Goal: Task Accomplishment & Management: Use online tool/utility

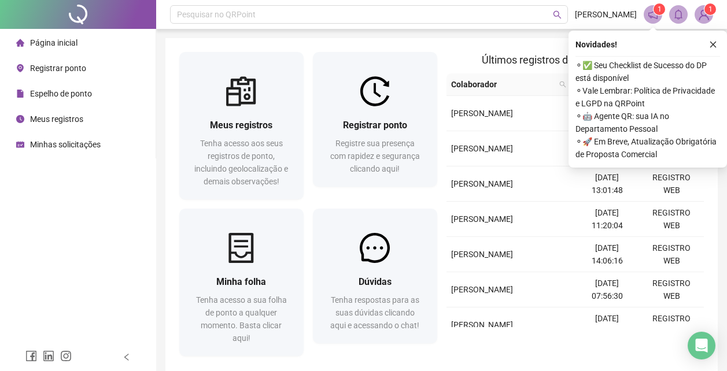
click at [61, 66] on span "Registrar ponto" at bounding box center [58, 68] width 56 height 9
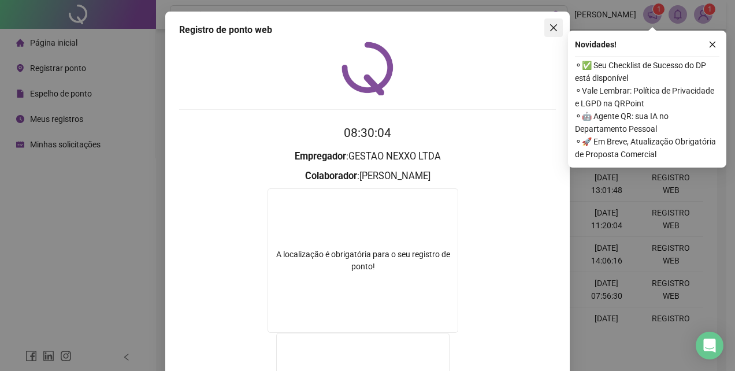
click at [551, 32] on button "Close" at bounding box center [554, 27] width 18 height 18
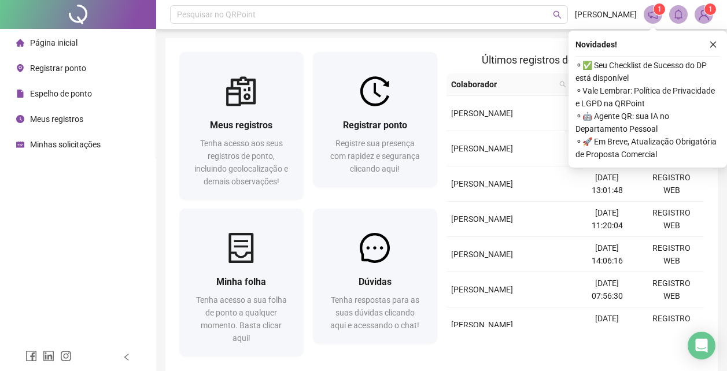
click at [59, 66] on span "Registrar ponto" at bounding box center [58, 68] width 56 height 9
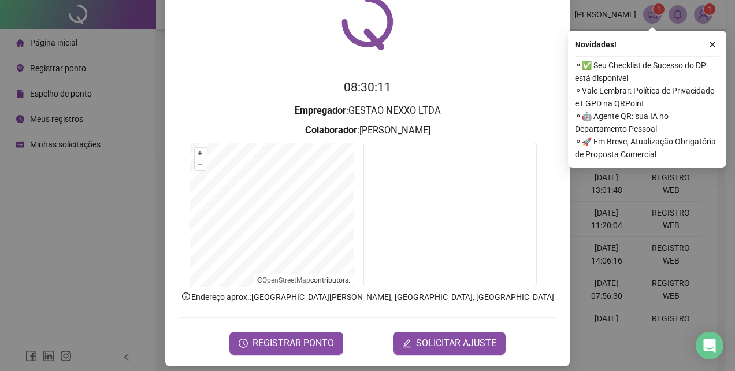
scroll to position [55, 0]
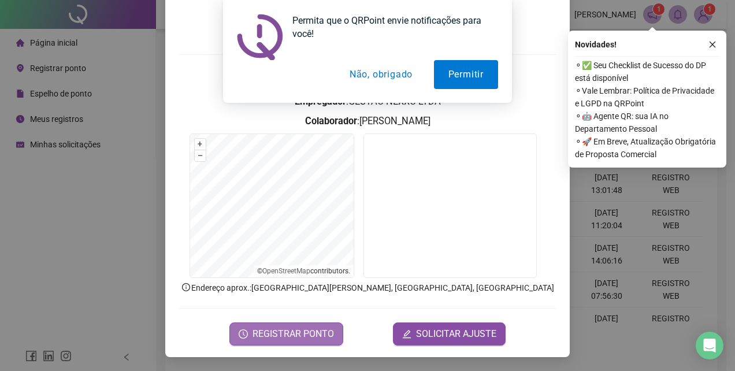
click at [302, 327] on span "REGISTRAR PONTO" at bounding box center [294, 334] width 82 height 14
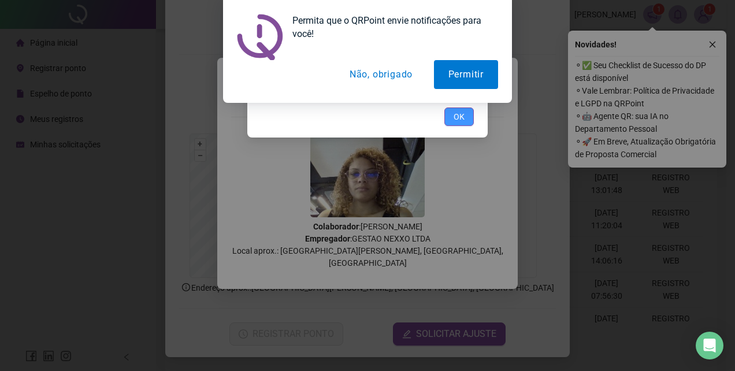
click at [456, 120] on span "OK" at bounding box center [459, 116] width 11 height 13
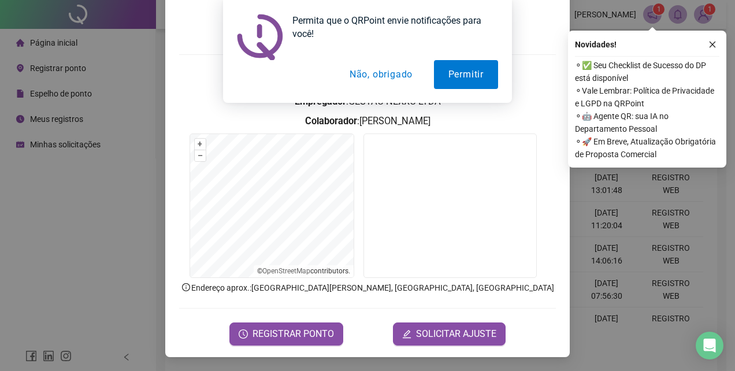
click at [710, 45] on div "Permita que o QRPoint envie notificações para você! Permitir Não, obrigado" at bounding box center [367, 51] width 735 height 103
click at [715, 45] on div "Permita que o QRPoint envie notificações para você! Permitir Não, obrigado" at bounding box center [367, 51] width 735 height 103
